Goal: Register for event/course

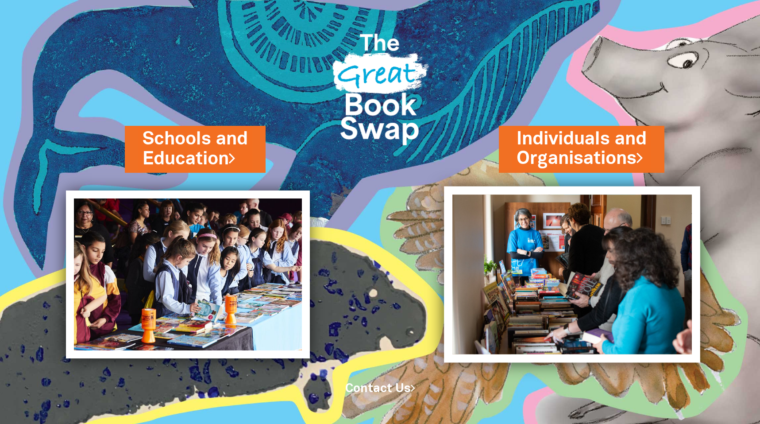
click at [610, 289] on img at bounding box center [572, 274] width 256 height 176
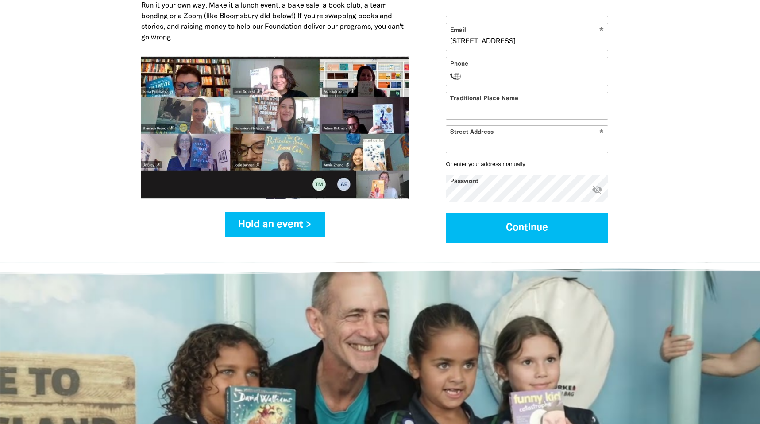
scroll to position [1175, 0]
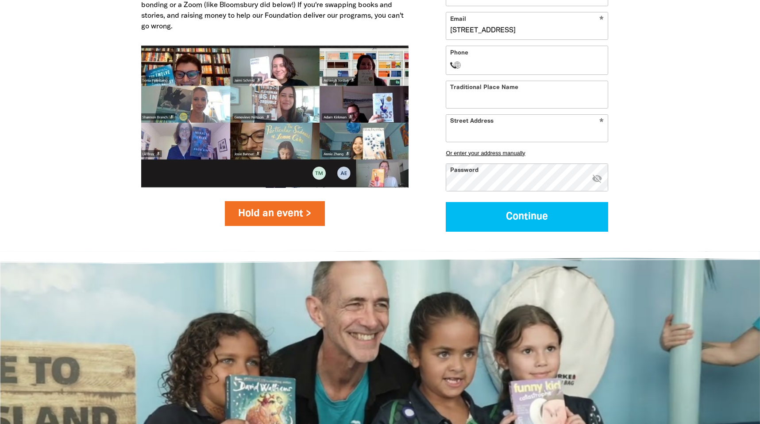
click at [268, 201] on link "Hold an event >" at bounding box center [275, 213] width 100 height 25
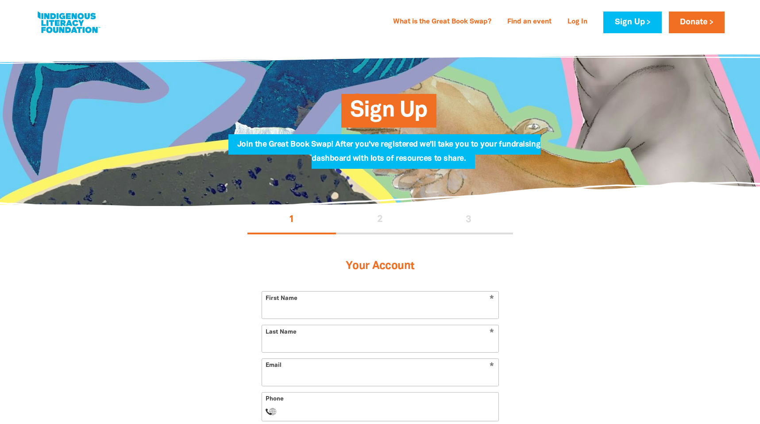
type input "22 Criterion Street, HOBART TAS 7000"
